Goal: Find specific page/section: Find specific page/section

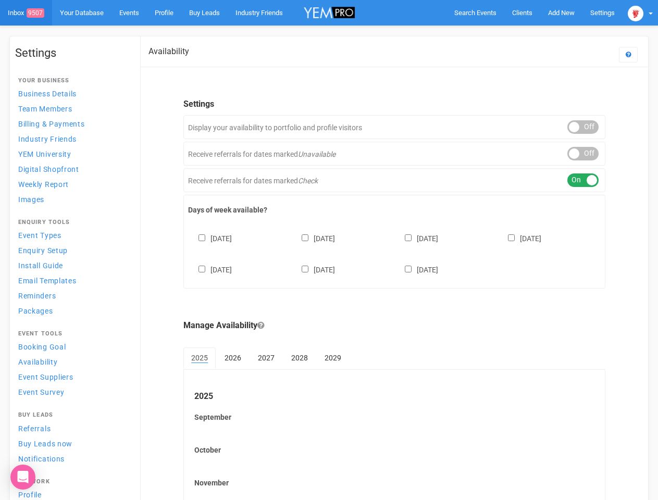
click at [329, 250] on div "[DATE] [DATE] [DATE] [DATE] [DATE] [DATE] [DATE]" at bounding box center [394, 249] width 412 height 62
click at [475, 12] on span "Search Events" at bounding box center [475, 13] width 42 height 8
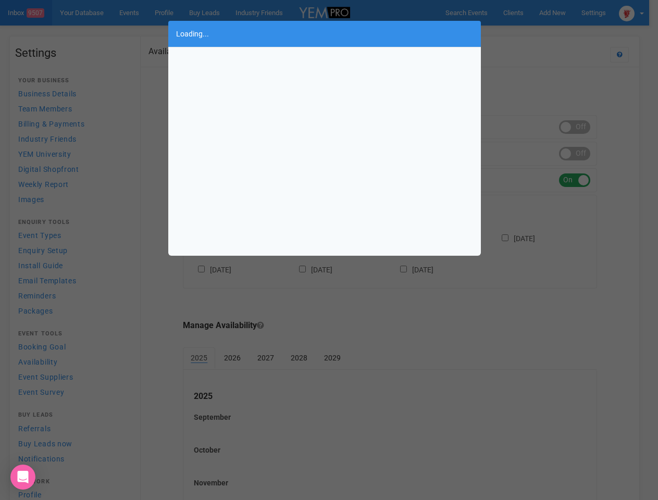
click at [561, 12] on body "Search Events Clients Add New New Client New Event New Enquiry Settings [GEOGRA…" at bounding box center [329, 301] width 658 height 602
click at [537, 33] on div "Loading..." at bounding box center [329, 250] width 658 height 500
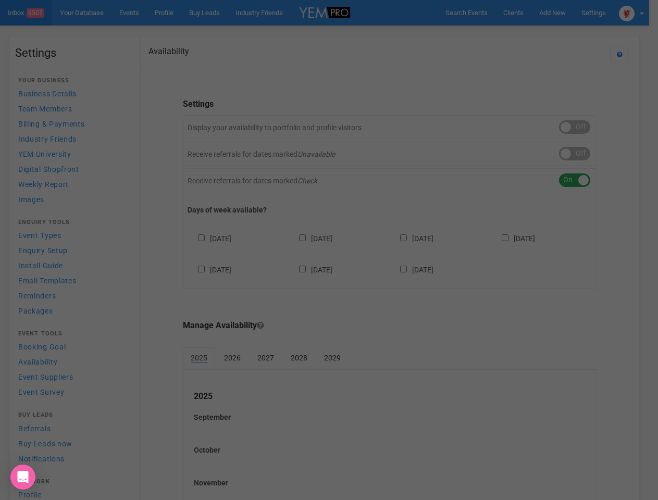
click at [640, 12] on div "Loading..." at bounding box center [329, 250] width 658 height 500
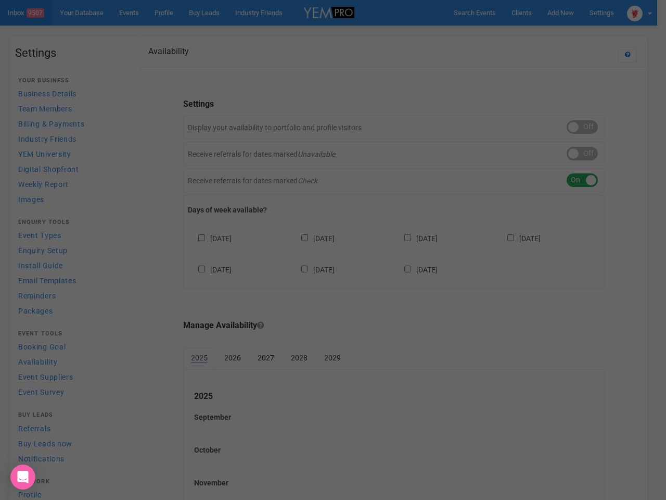
click at [583, 127] on div at bounding box center [333, 250] width 666 height 500
click at [583, 154] on div at bounding box center [333, 250] width 666 height 500
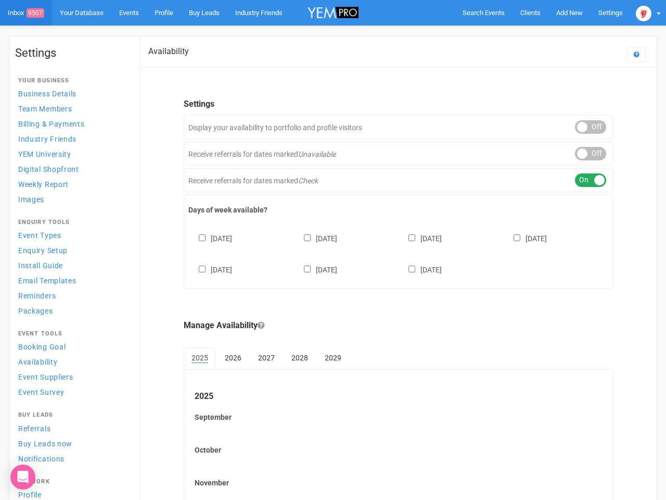
click at [583, 180] on div "ON OFF" at bounding box center [590, 180] width 31 height 14
click at [394, 253] on div "[DATE] [DATE] [DATE] [DATE] [DATE] [DATE] [DATE]" at bounding box center [398, 249] width 420 height 62
